Goal: Find contact information: Find contact information

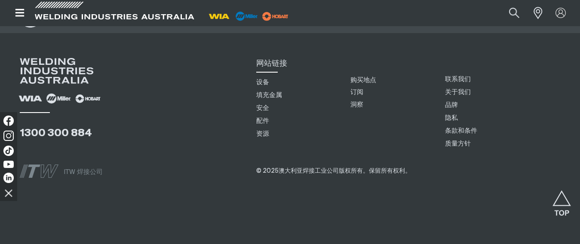
scroll to position [3305, 0]
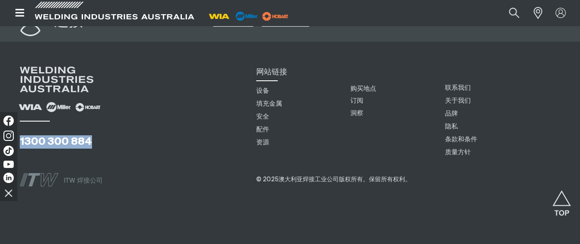
drag, startPoint x: 104, startPoint y: 140, endPoint x: 18, endPoint y: 132, distance: 87.2
click at [18, 132] on div "1300 300 884" at bounding box center [131, 113] width 236 height 92
copy font "1300 300 884"
click at [453, 123] on font "隐私" at bounding box center [451, 126] width 13 height 6
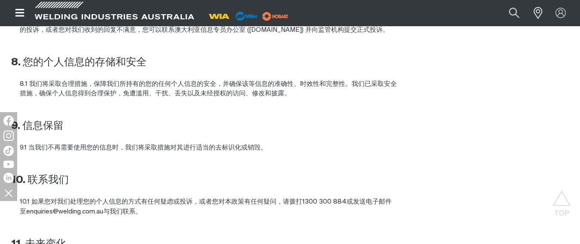
scroll to position [1160, 0]
